Goal: Task Accomplishment & Management: Manage account settings

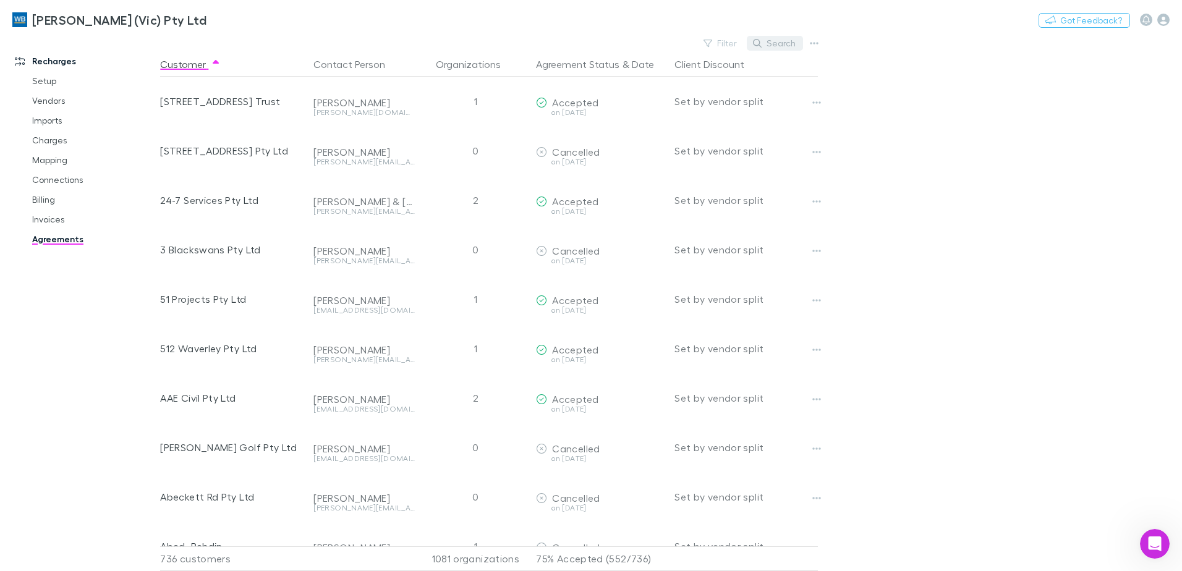
click at [767, 40] on button "Search" at bounding box center [775, 43] width 56 height 15
type input "***"
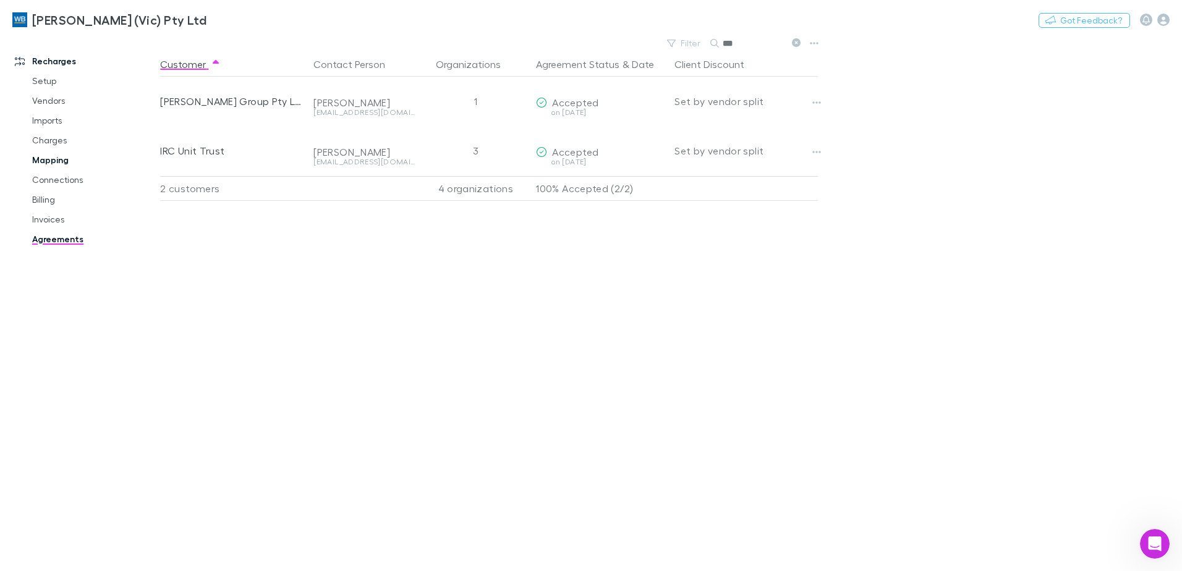
click at [49, 156] on link "Mapping" at bounding box center [93, 160] width 147 height 20
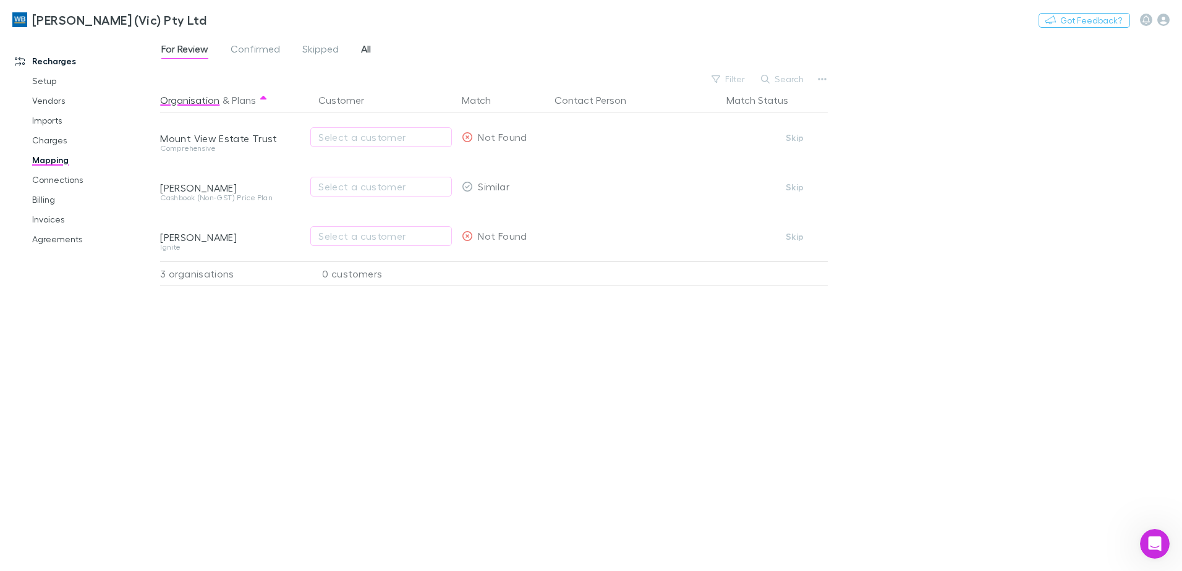
click at [367, 49] on span "All" at bounding box center [366, 51] width 10 height 16
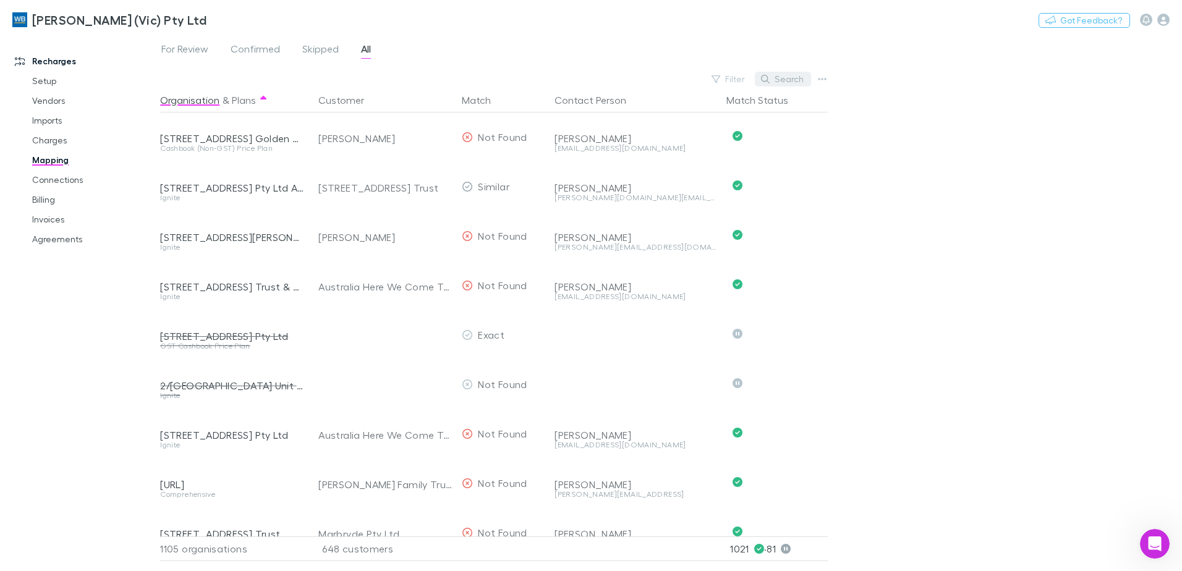
click at [788, 77] on button "Search" at bounding box center [783, 79] width 56 height 15
type input "***"
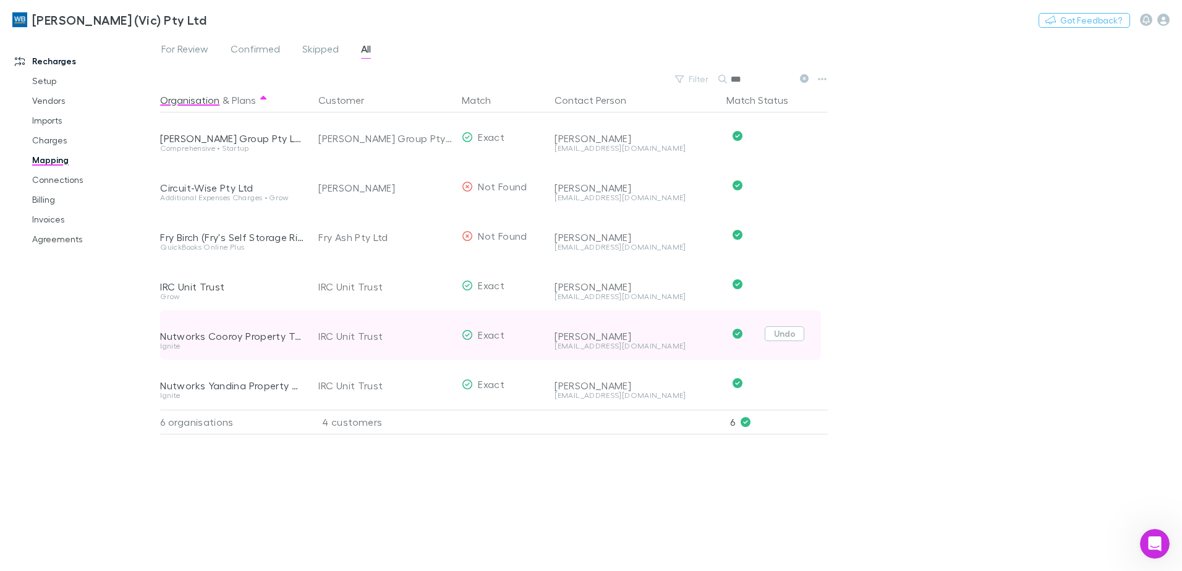
click at [784, 334] on button "Undo" at bounding box center [785, 333] width 40 height 15
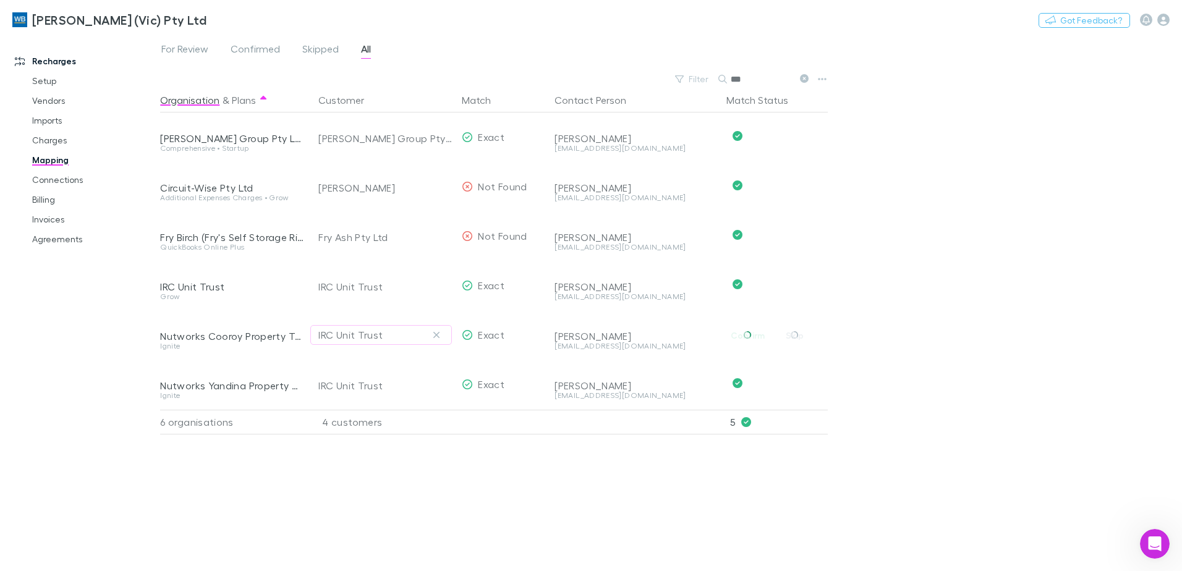
click at [440, 336] on icon "button" at bounding box center [436, 335] width 7 height 10
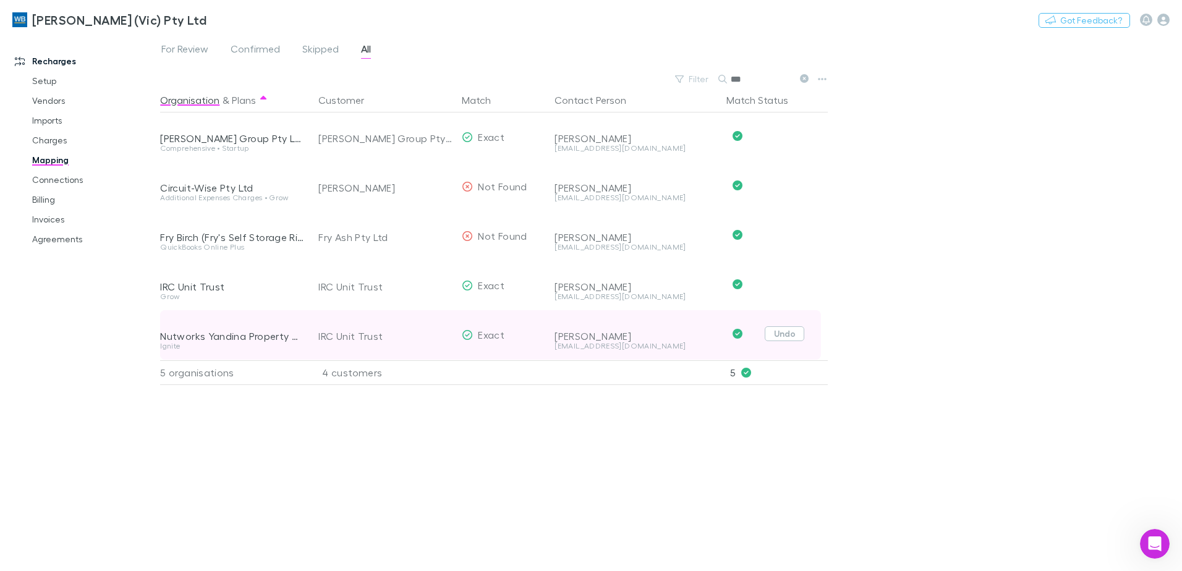
click at [793, 337] on button "Undo" at bounding box center [785, 333] width 40 height 15
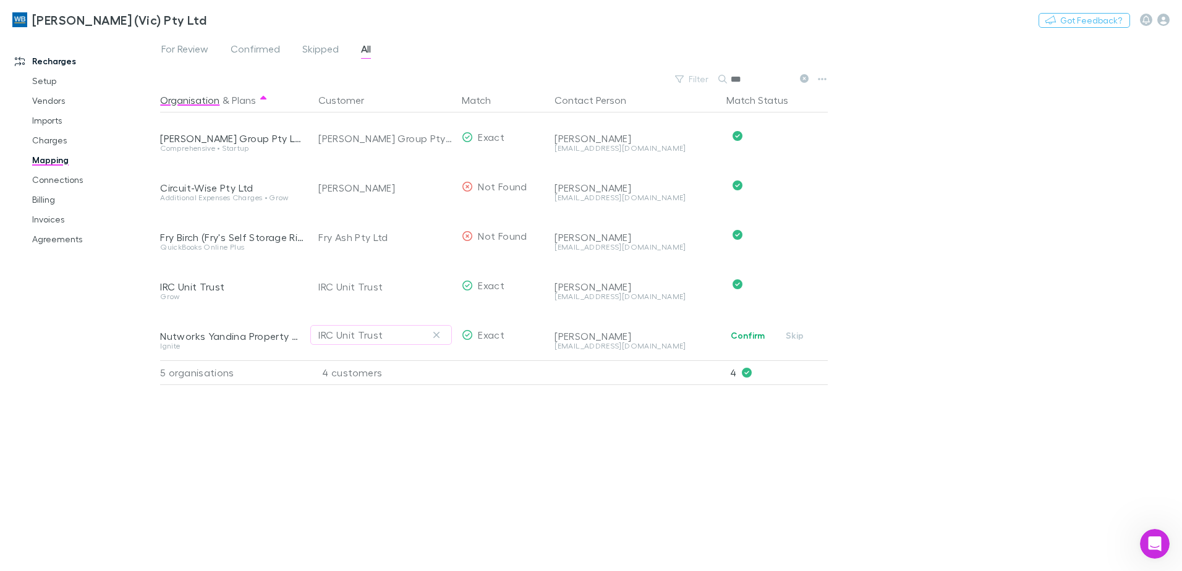
click at [435, 336] on icon "button" at bounding box center [436, 335] width 7 height 10
click at [67, 237] on link "Agreements" at bounding box center [93, 239] width 147 height 20
